Goal: Task Accomplishment & Management: Manage account settings

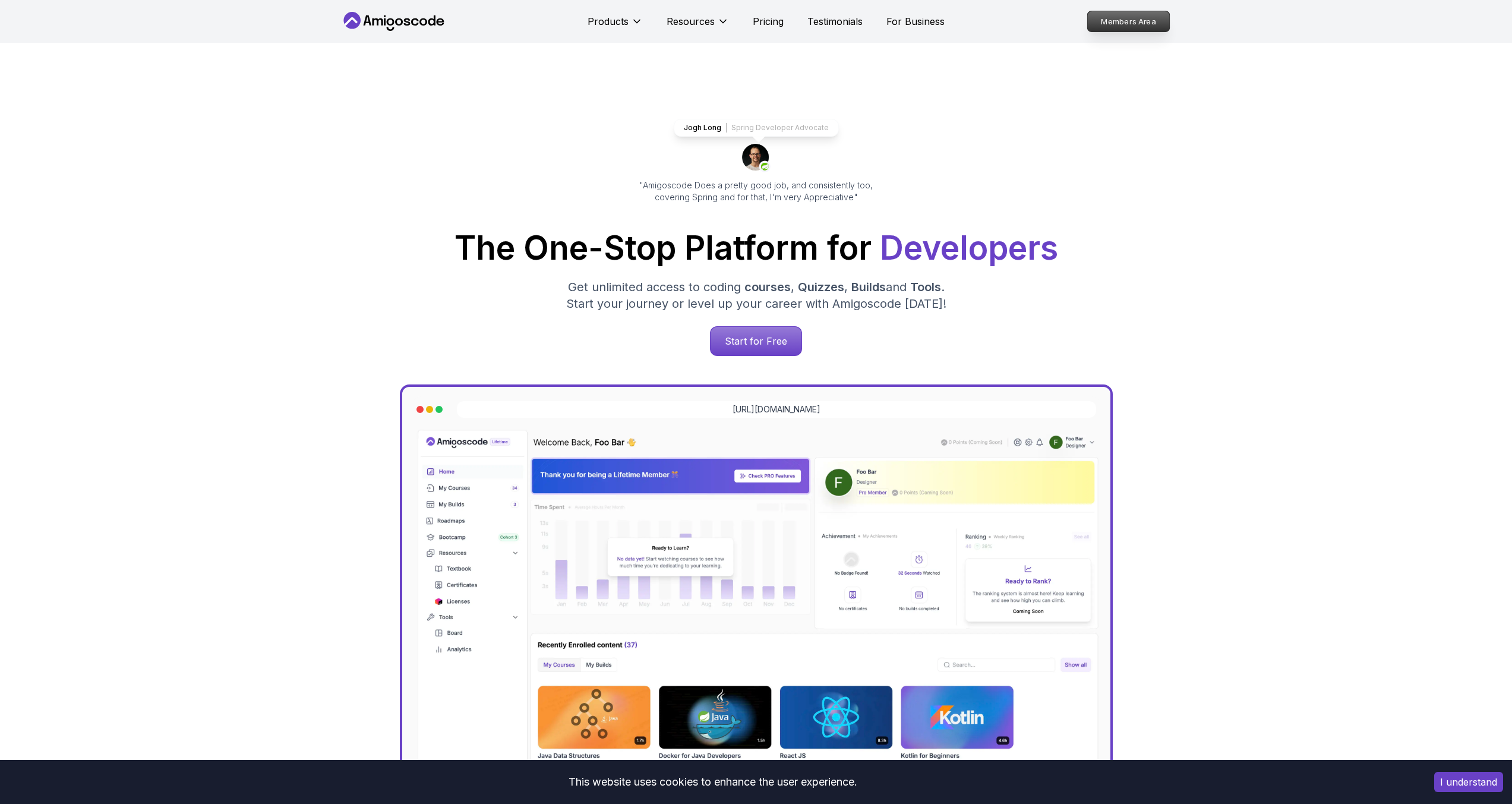
click at [1137, 25] on p "Members Area" at bounding box center [1128, 21] width 82 height 20
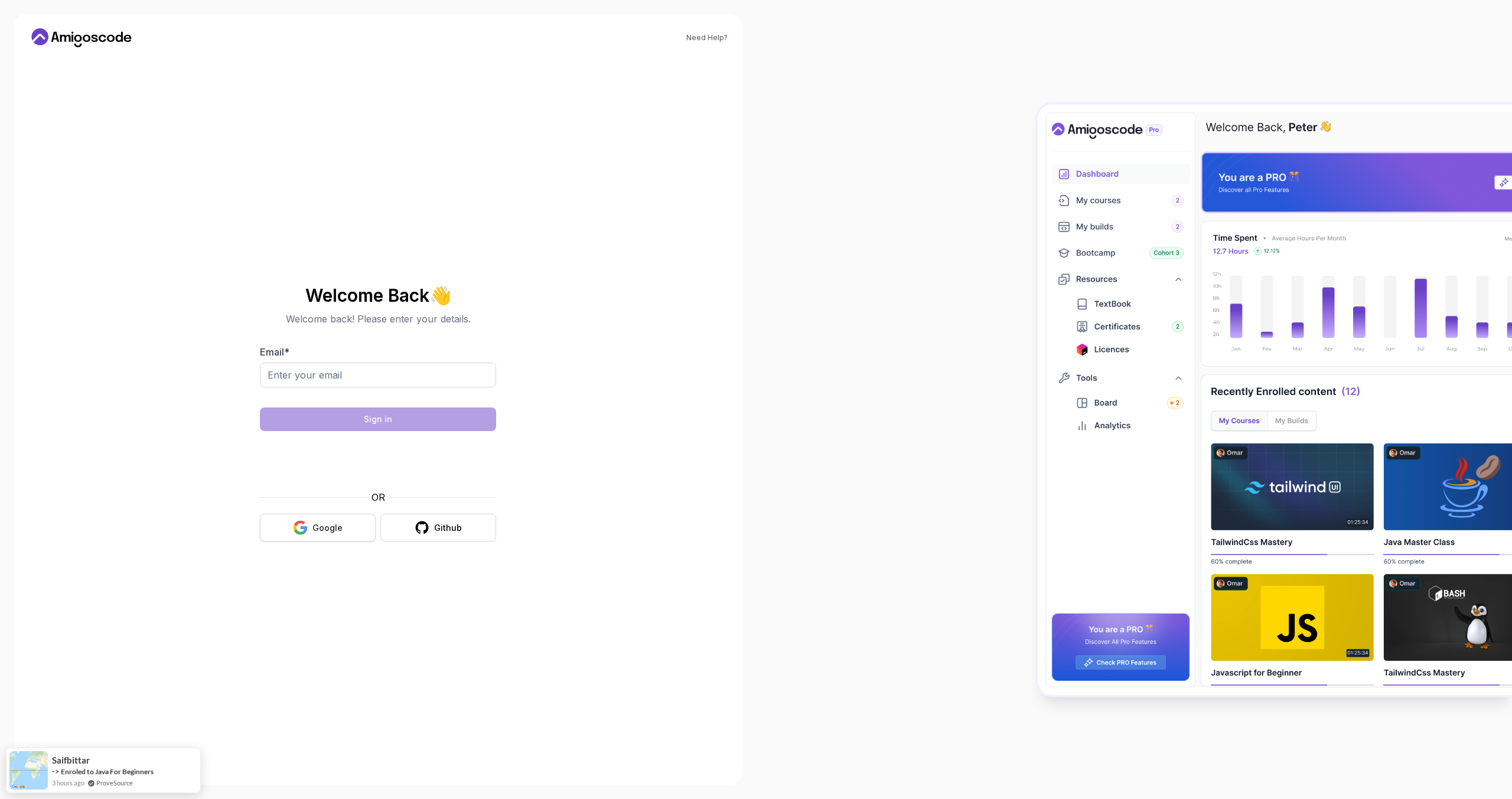
click at [322, 536] on button "Google" at bounding box center [318, 528] width 116 height 27
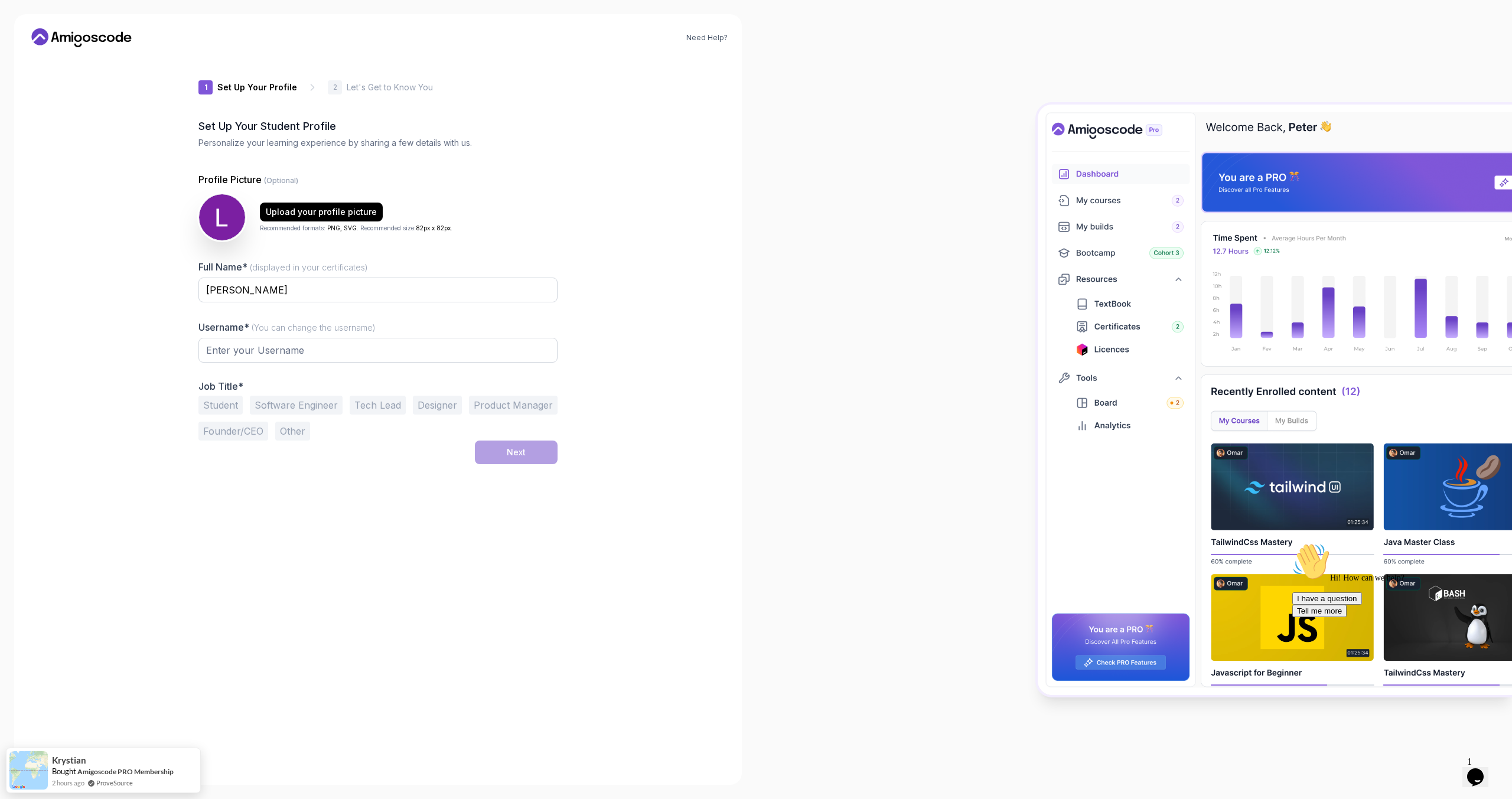
type input "royalotter65ce8"
click at [595, 536] on div "Need Help? 1 Set Up Your Profile 1 Set Up Your Profile 2 Let's Get to Know You …" at bounding box center [378, 400] width 728 height 771
click at [320, 499] on div "1 Set Up Your Profile 1 Set Up Your Profile 2 Let's Get to Know You Set Up Your…" at bounding box center [377, 413] width 359 height 714
click at [314, 337] on div "Username* (You can change the username) royalotter65ce8" at bounding box center [377, 348] width 359 height 56
click at [316, 345] on input "royalotter65ce8" at bounding box center [377, 350] width 359 height 25
